Goal: Task Accomplishment & Management: Manage account settings

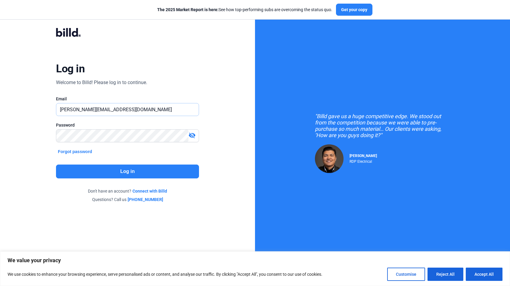
type input "[PERSON_NAME][EMAIL_ADDRESS][DOMAIN_NAME]"
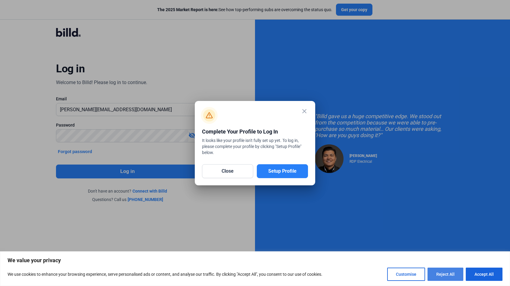
click at [442, 271] on button "Reject All" at bounding box center [446, 273] width 36 height 13
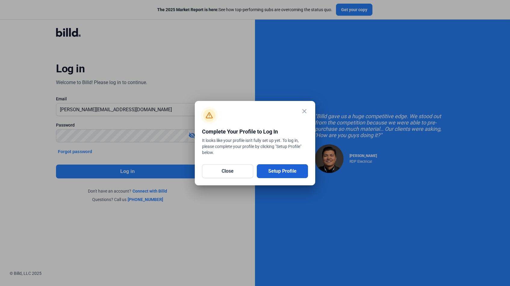
click at [292, 167] on button "Setup Profile" at bounding box center [282, 171] width 51 height 14
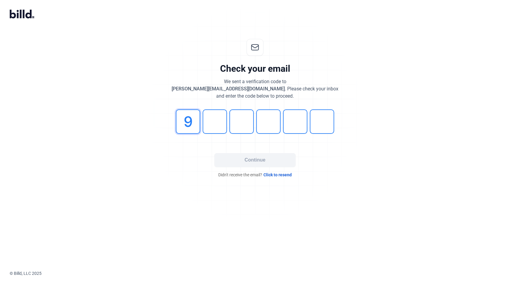
type input "9"
type input "3"
type input "8"
type input "6"
type input "1"
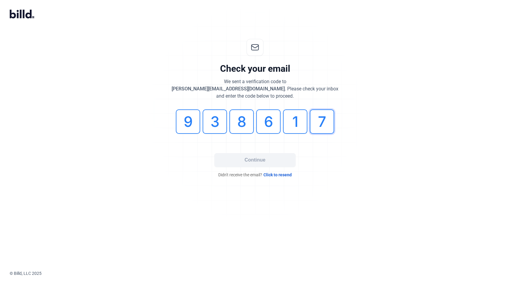
type input "7"
click at [241, 161] on button "Continue" at bounding box center [254, 160] width 81 height 14
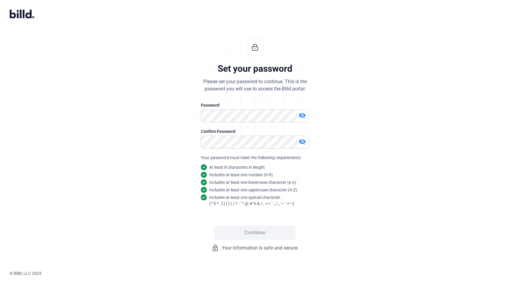
click at [243, 148] on div "visibility_off" at bounding box center [255, 142] width 108 height 13
click at [247, 234] on button "Continue" at bounding box center [254, 233] width 81 height 14
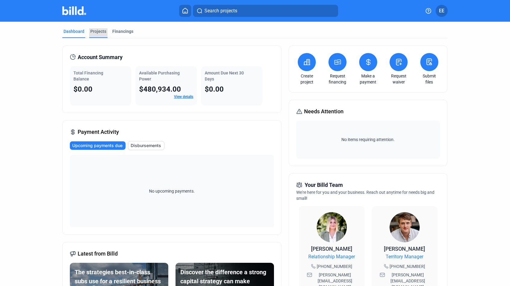
click at [98, 36] on div "Projects" at bounding box center [98, 33] width 18 height 10
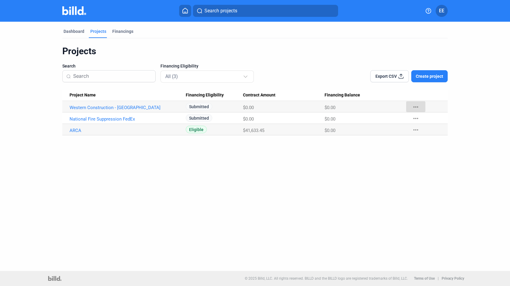
click at [414, 106] on mat-icon "more_horiz" at bounding box center [415, 106] width 7 height 7
click at [95, 104] on div at bounding box center [255, 143] width 510 height 286
click at [86, 109] on link "Western Construction - [GEOGRAPHIC_DATA]" at bounding box center [128, 107] width 116 height 5
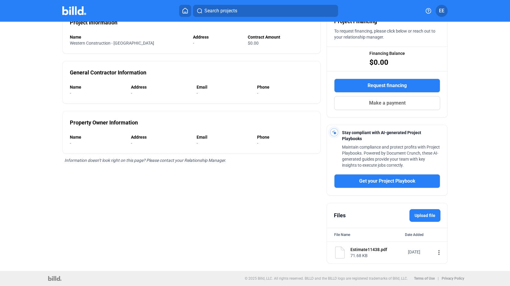
scroll to position [61, 0]
click at [342, 255] on img at bounding box center [340, 252] width 12 height 12
click at [359, 250] on div "Estimate11438.pdf" at bounding box center [378, 249] width 54 height 6
click at [337, 255] on img at bounding box center [340, 252] width 12 height 12
click at [436, 252] on mat-icon "more_vert" at bounding box center [438, 252] width 7 height 7
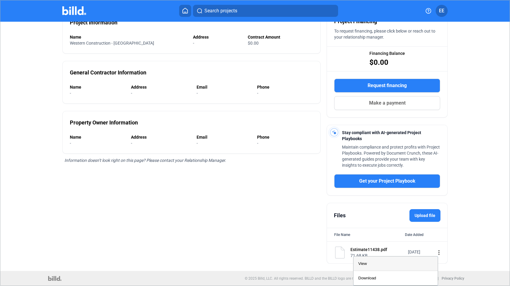
click at [418, 263] on div "View" at bounding box center [395, 263] width 75 height 14
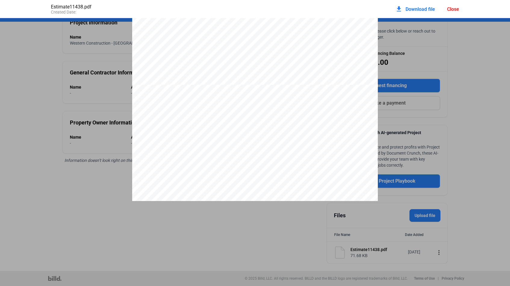
scroll to position [250, 0]
click at [151, 211] on pdf-viewer "FLARE COMMUNICATIONS [STREET_ADDRESS] [PHONE_NUMBER] [EMAIL_ADDRESS][DOMAIN_NAM…" at bounding box center [255, 132] width 510 height 229
